Goal: Ask a question

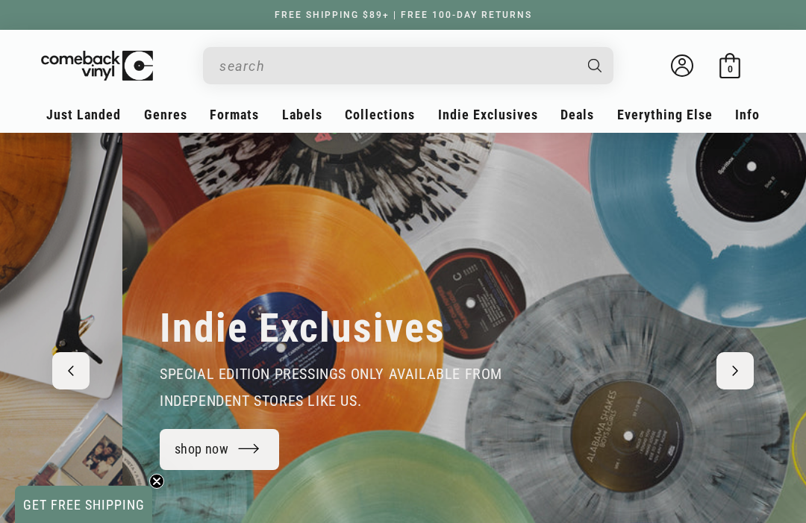
scroll to position [0, 806]
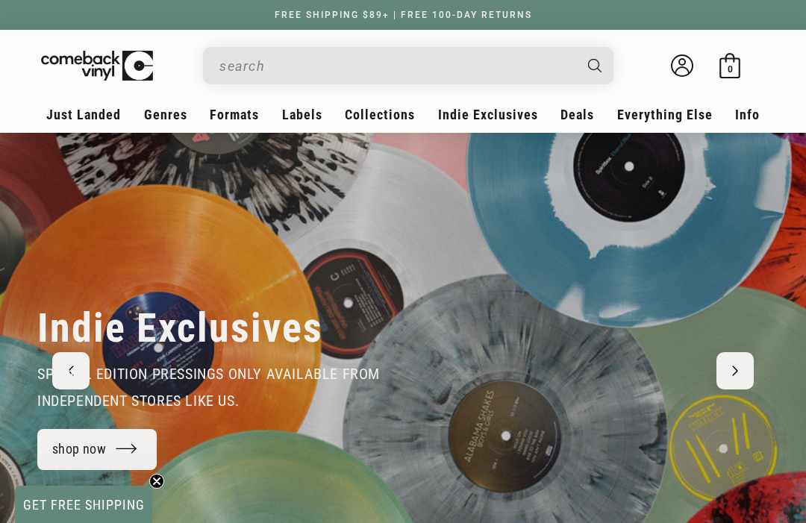
click at [302, 207] on link "Contact" at bounding box center [402, 210] width 239 height 25
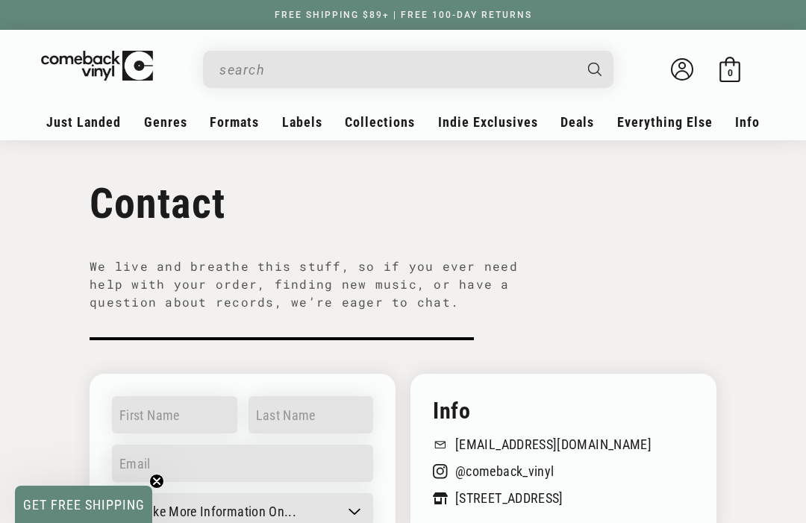
scroll to position [43, 0]
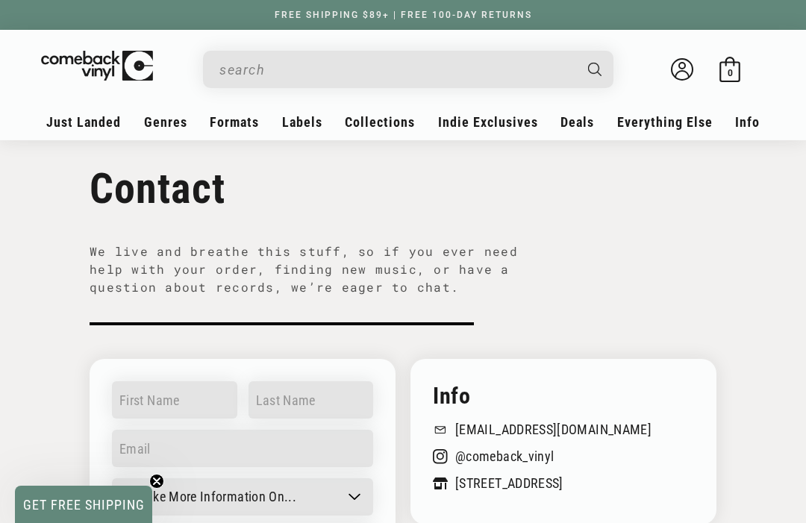
click at [59, 307] on section "Contact We live and breathe this stuff, so if you ever need help with your orde…" at bounding box center [403, 215] width 806 height 236
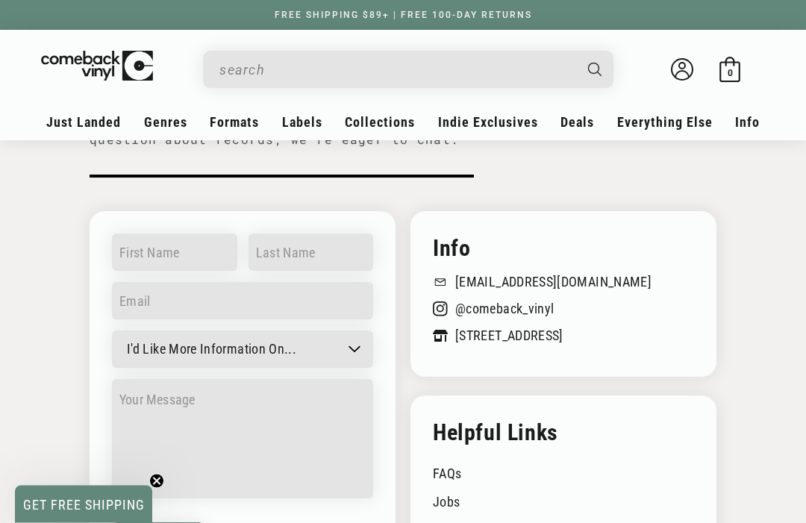
scroll to position [201, 0]
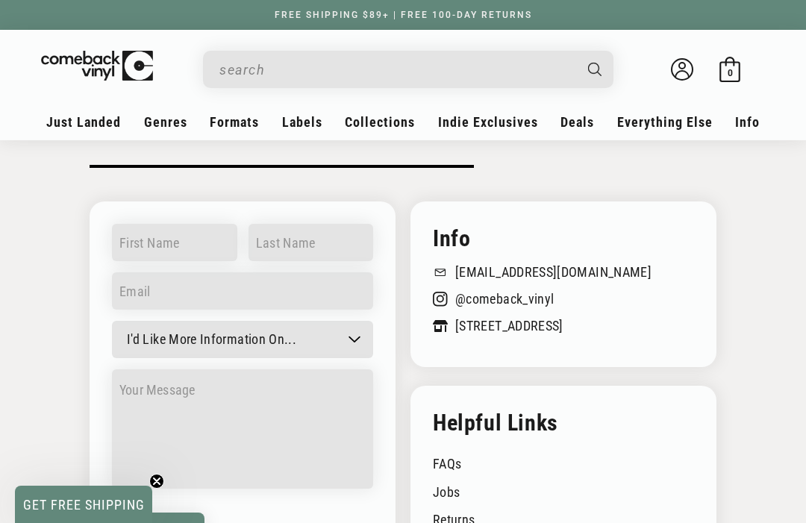
click at [147, 335] on select "I'd Like More Information On... General question Can't find a record Job inquir…" at bounding box center [242, 339] width 261 height 37
select select "Making a return"
click at [139, 327] on select "I'd Like More Information On... General question Can't find a record Job inquir…" at bounding box center [242, 339] width 261 height 37
click at [152, 336] on select "I'd Like More Information On... General question Can't find a record Job inquir…" at bounding box center [242, 339] width 261 height 37
select select
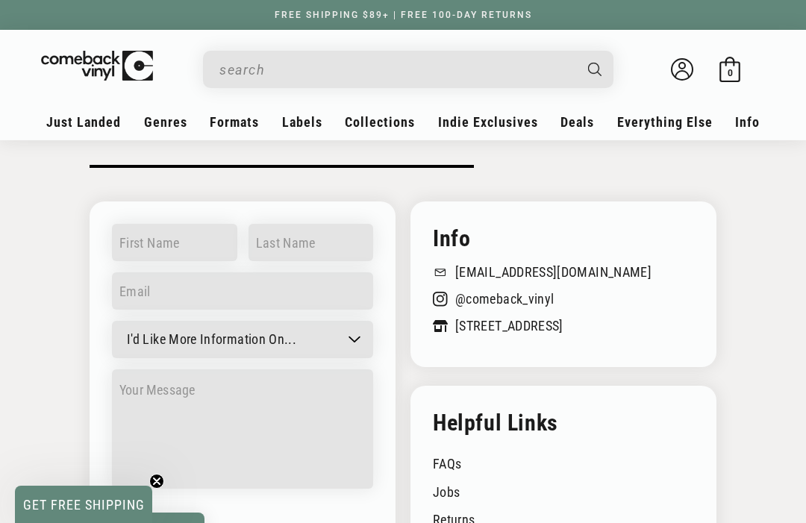
click at [133, 241] on input "text" at bounding box center [174, 242] width 125 height 37
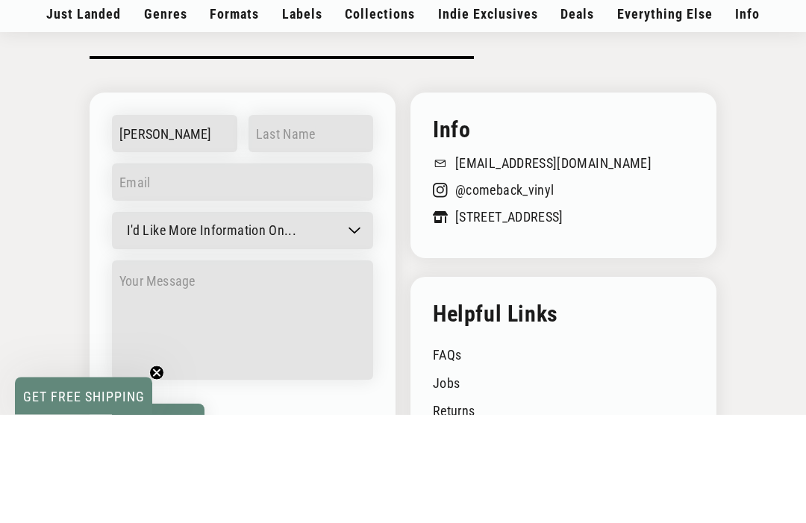
type input "Tim"
click at [322, 224] on input "text" at bounding box center [310, 242] width 125 height 37
type input "H"
click at [272, 272] on input "email" at bounding box center [242, 290] width 261 height 37
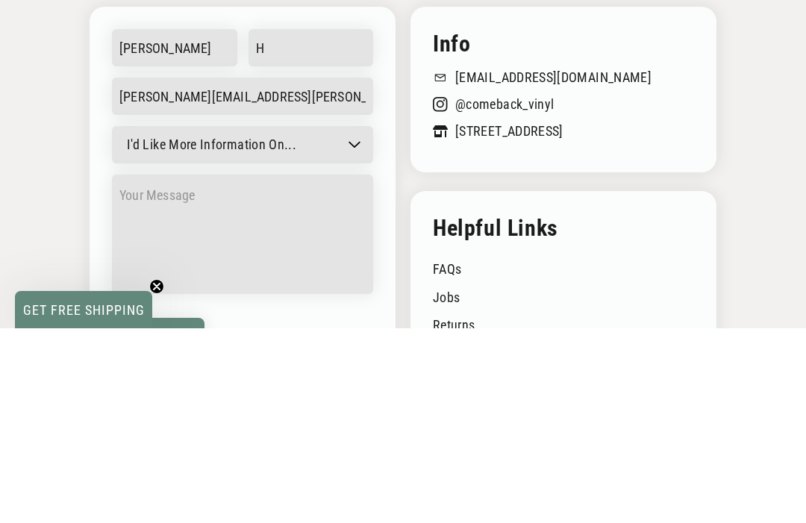
type input "timothy.hawver@yahoo.com"
click at [145, 321] on select "I'd Like More Information On... General question Can't find a record Job inquir…" at bounding box center [242, 339] width 261 height 37
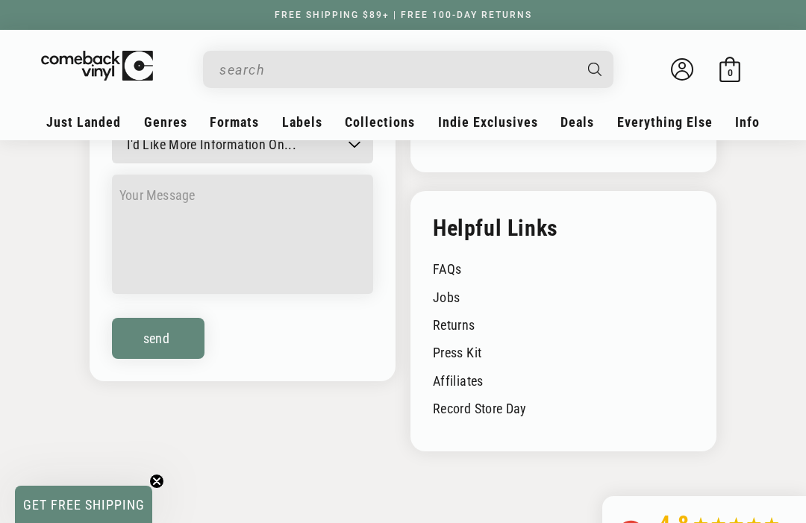
select select "Other"
click at [152, 199] on textarea at bounding box center [242, 234] width 261 height 119
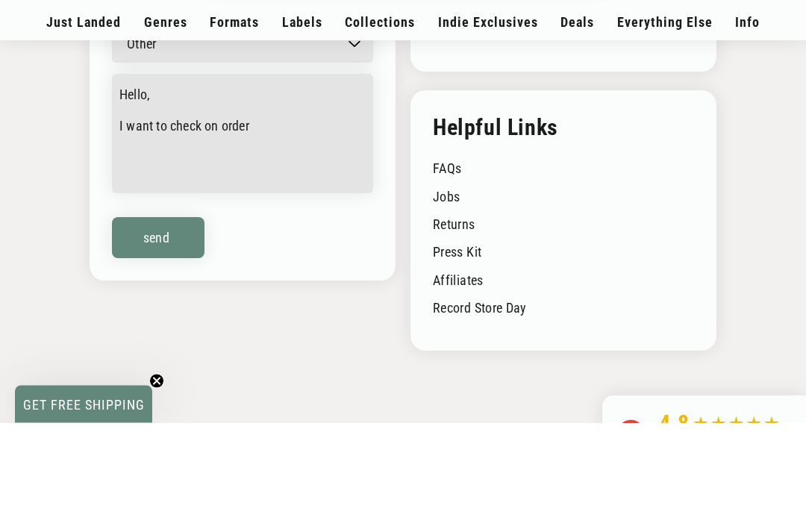
click at [303, 175] on textarea "Hello, I want to check on order" at bounding box center [242, 234] width 261 height 119
paste textarea "Order CV51181"
click at [131, 175] on textarea "Hello, I want to check on order Order CV51181" at bounding box center [242, 234] width 261 height 119
click at [128, 175] on textarea "Hello, I want to check on order Order CV51181" at bounding box center [242, 234] width 261 height 119
click at [333, 175] on textarea "Hello, I want to check on order CV51181" at bounding box center [242, 234] width 261 height 119
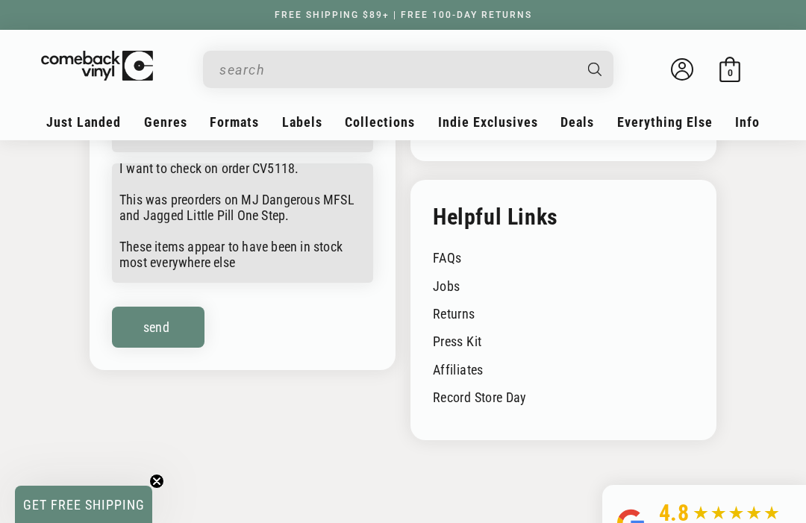
scroll to position [47, 0]
click at [280, 262] on textarea "Hello, I want to check on order CV5118. This was preorders on MJ Dangerous MFSL…" at bounding box center [242, 222] width 261 height 119
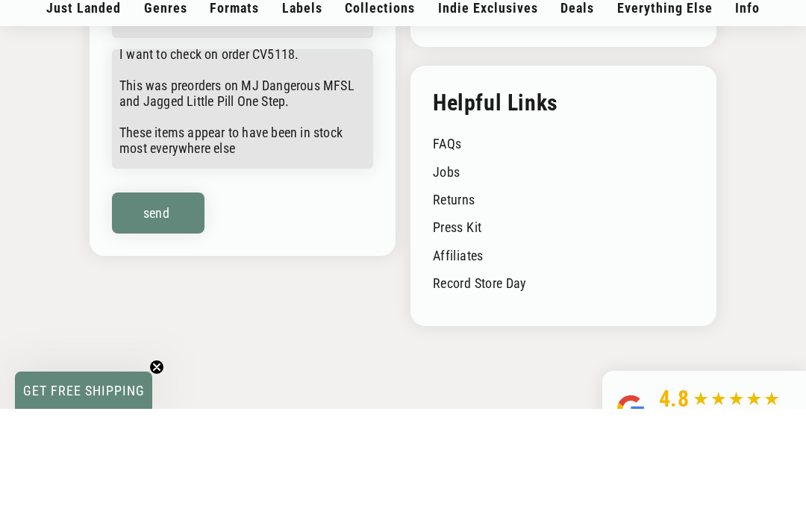
type textarea "Hello, I want to check on order CV5118. This was preorders on MJ Dangerous MFSL…"
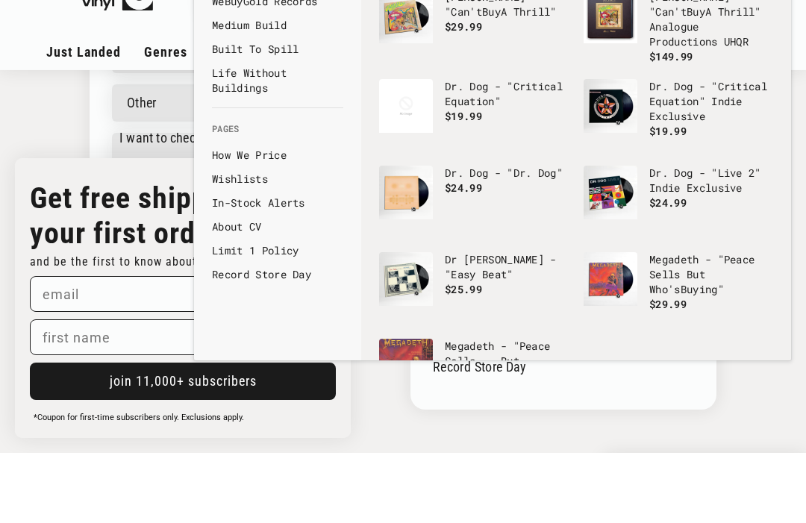
type input ", buy"
click at [44, 184] on div "Info crew@comebackvinyl.com 678.580.0583 @comeback_vinyl 1 S Main St, Alpharett…" at bounding box center [403, 266] width 806 height 515
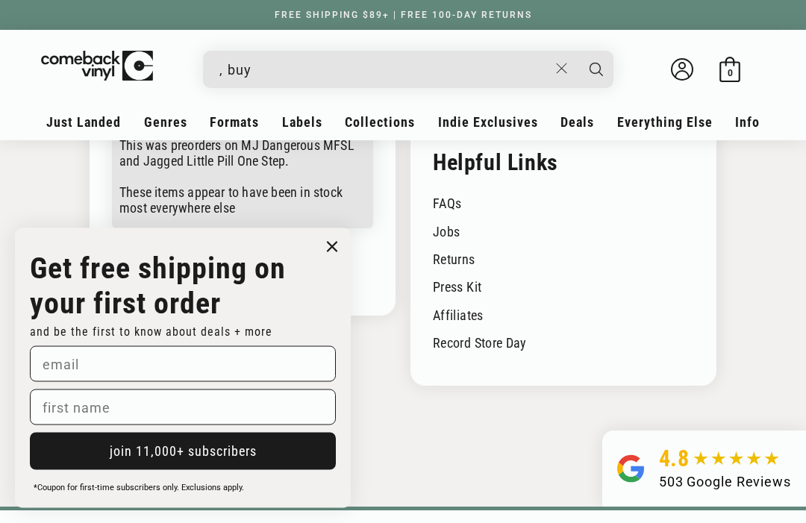
scroll to position [463, 0]
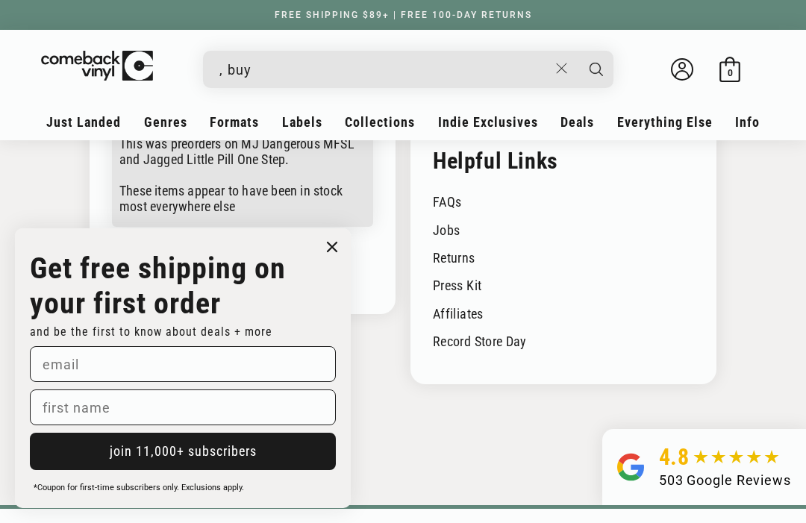
click at [328, 258] on circle "Close dialog" at bounding box center [333, 247] width 22 height 22
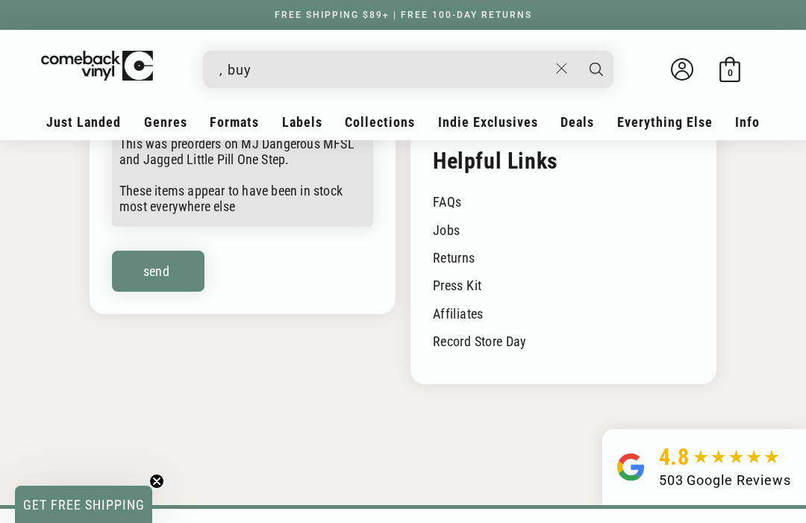
click at [298, 204] on textarea "Hello, I want to check on order CV5118. This was preorders on MJ Dangerous MFSL…" at bounding box center [242, 166] width 261 height 119
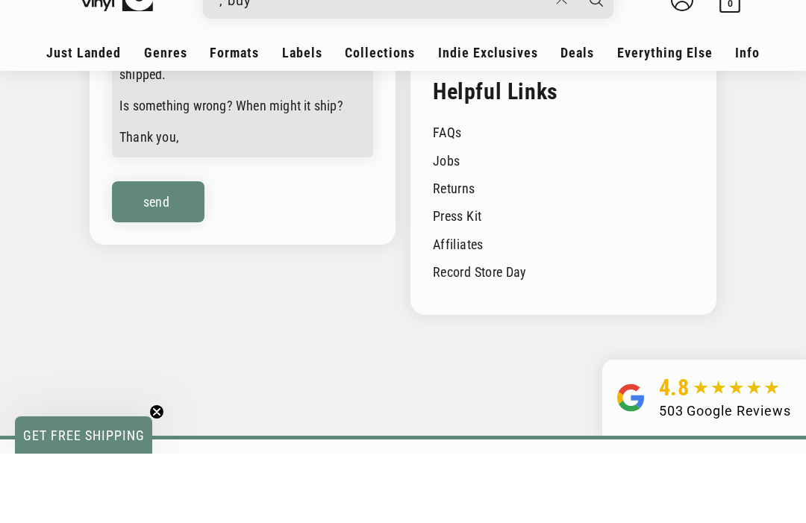
scroll to position [113, 0]
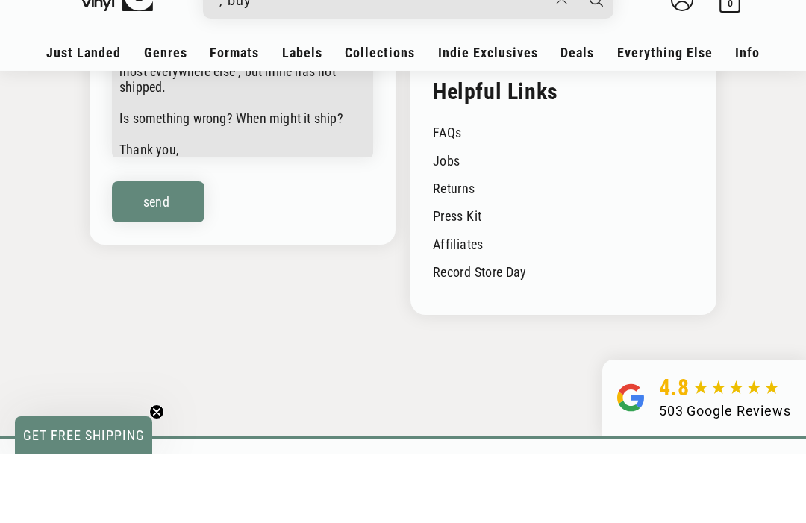
type textarea "Hello, I want to check on order CV5118. This was preorders on MJ Dangerous MFSL…"
click at [147, 251] on button "Send" at bounding box center [158, 271] width 93 height 41
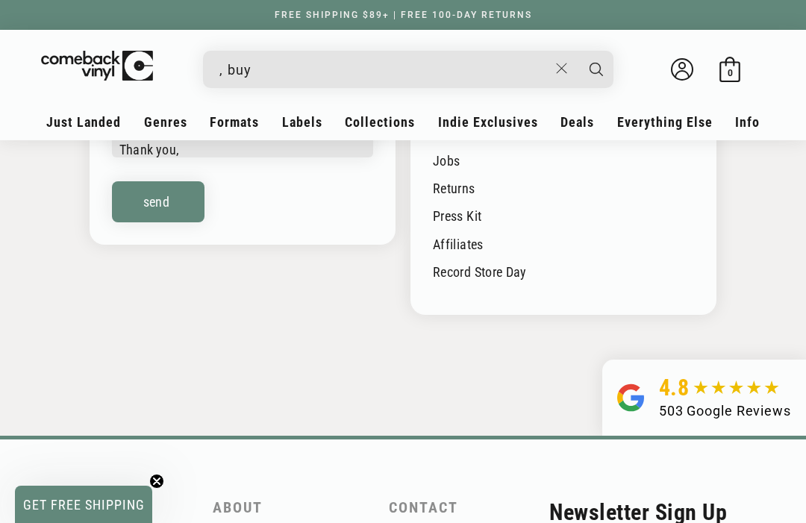
scroll to position [486, 0]
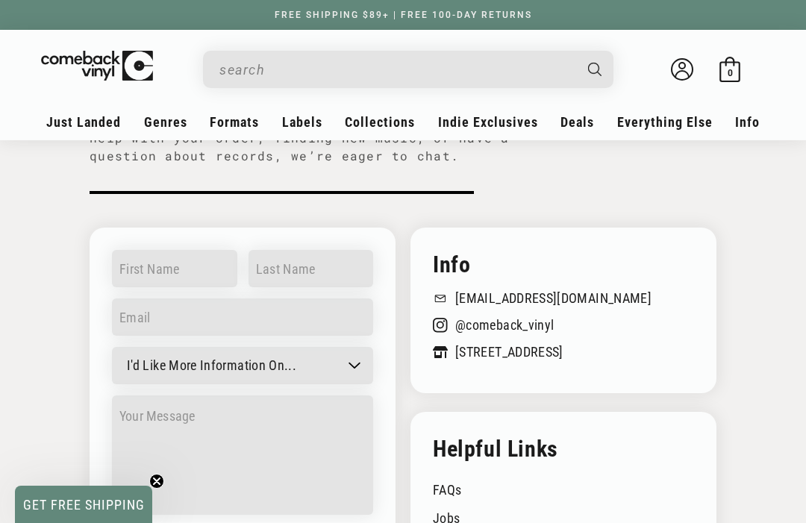
scroll to position [174, 0]
